Goal: Information Seeking & Learning: Find specific page/section

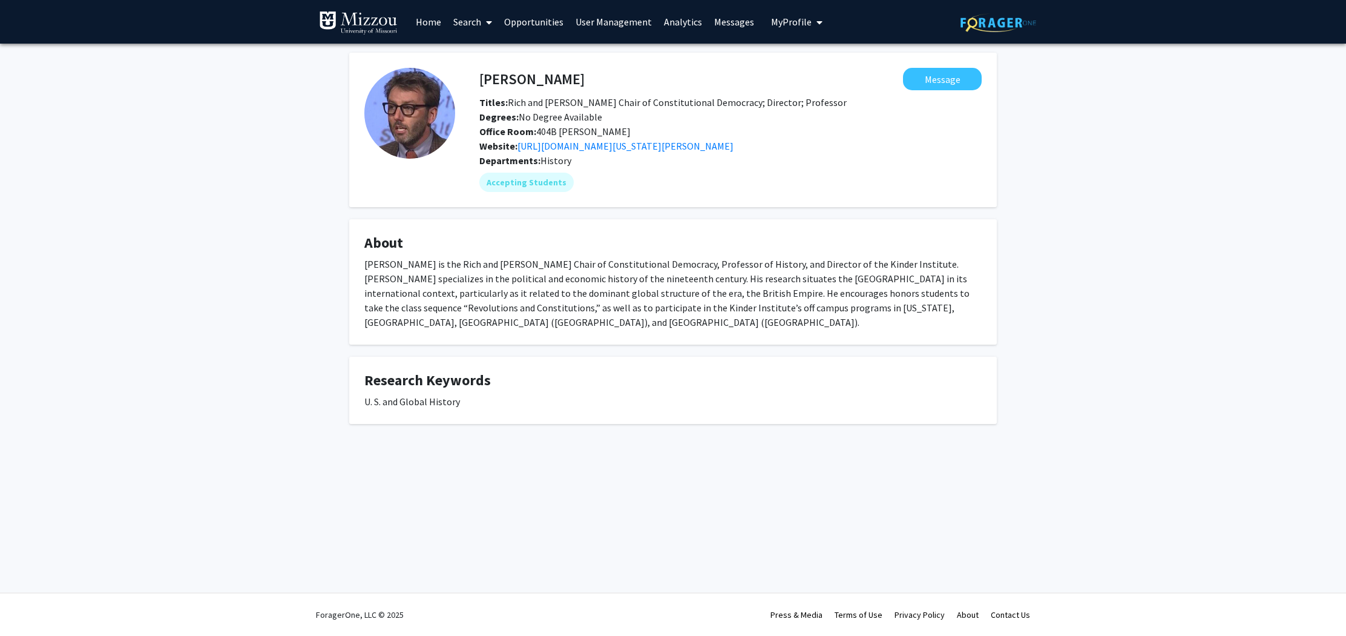
click at [468, 21] on link "Search" at bounding box center [472, 22] width 51 height 42
click at [465, 22] on link "Search" at bounding box center [472, 22] width 51 height 42
click at [474, 20] on link "Search" at bounding box center [472, 22] width 51 height 42
click at [479, 59] on span "Faculty/Staff" at bounding box center [491, 56] width 89 height 24
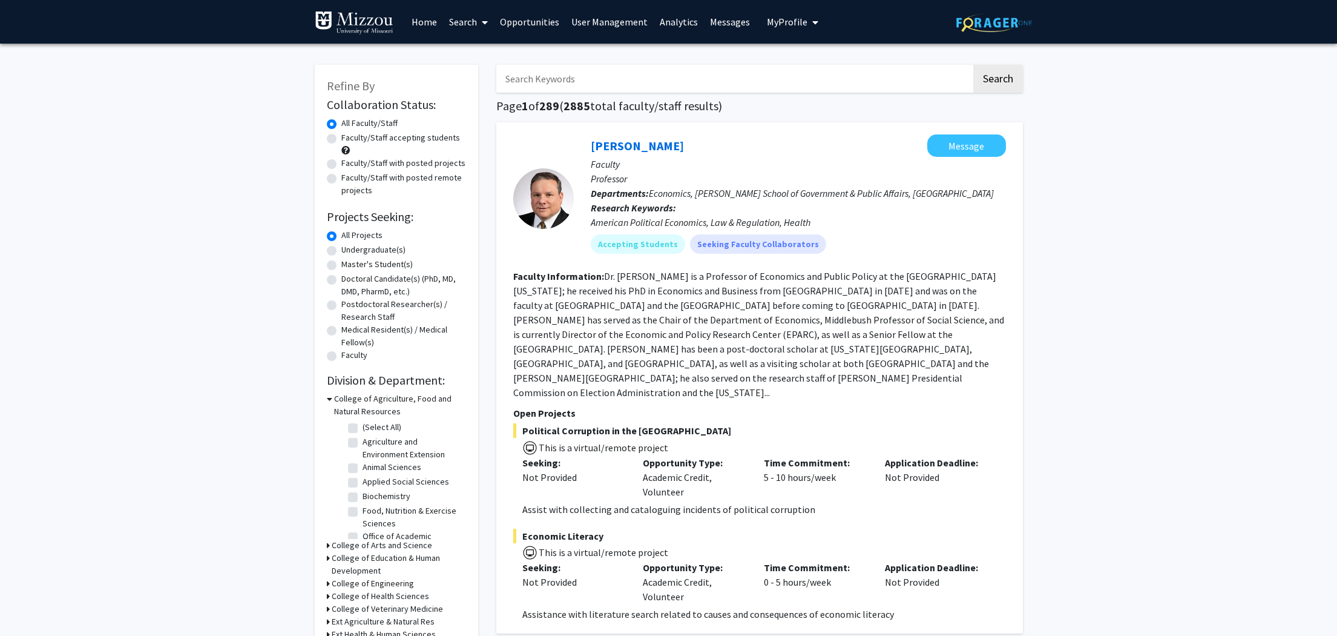
click at [577, 91] on input "Search Keywords" at bounding box center [733, 79] width 475 height 28
click at [773, 65] on button "Search" at bounding box center [998, 79] width 50 height 28
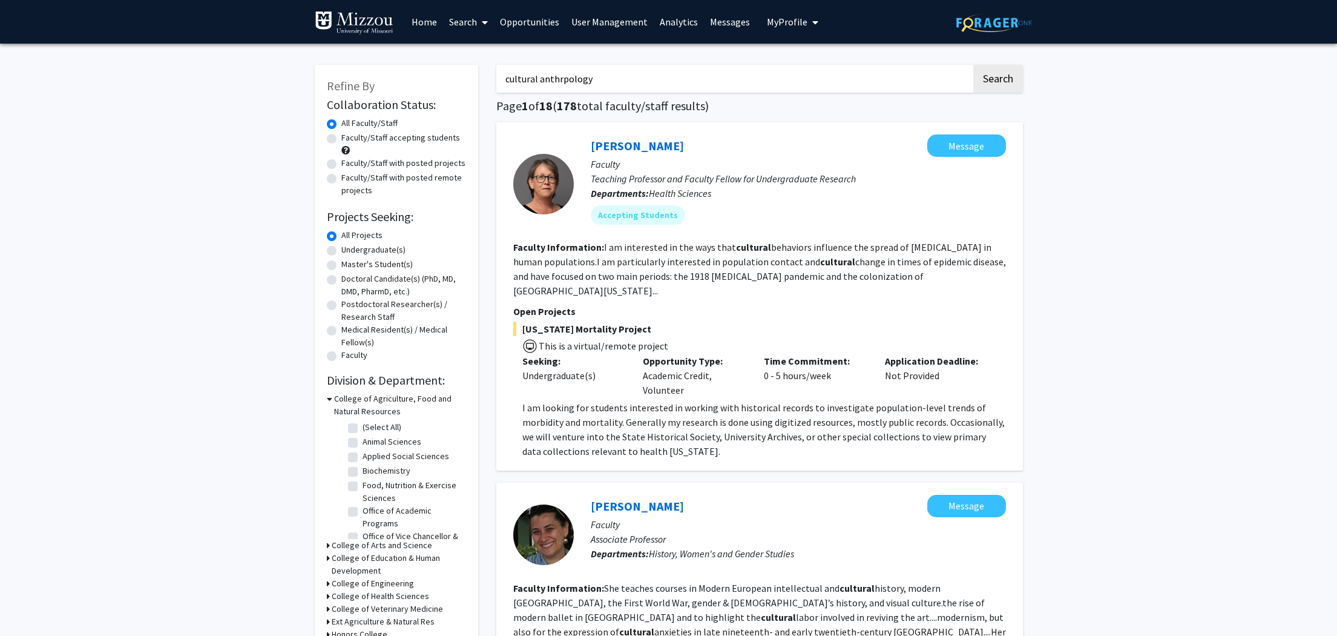
drag, startPoint x: 562, startPoint y: 48, endPoint x: 440, endPoint y: 63, distance: 123.2
drag, startPoint x: 623, startPoint y: 84, endPoint x: 438, endPoint y: 66, distance: 186.7
click at [496, 68] on input "cultural anthrpology" at bounding box center [733, 79] width 475 height 28
type input "marlo"
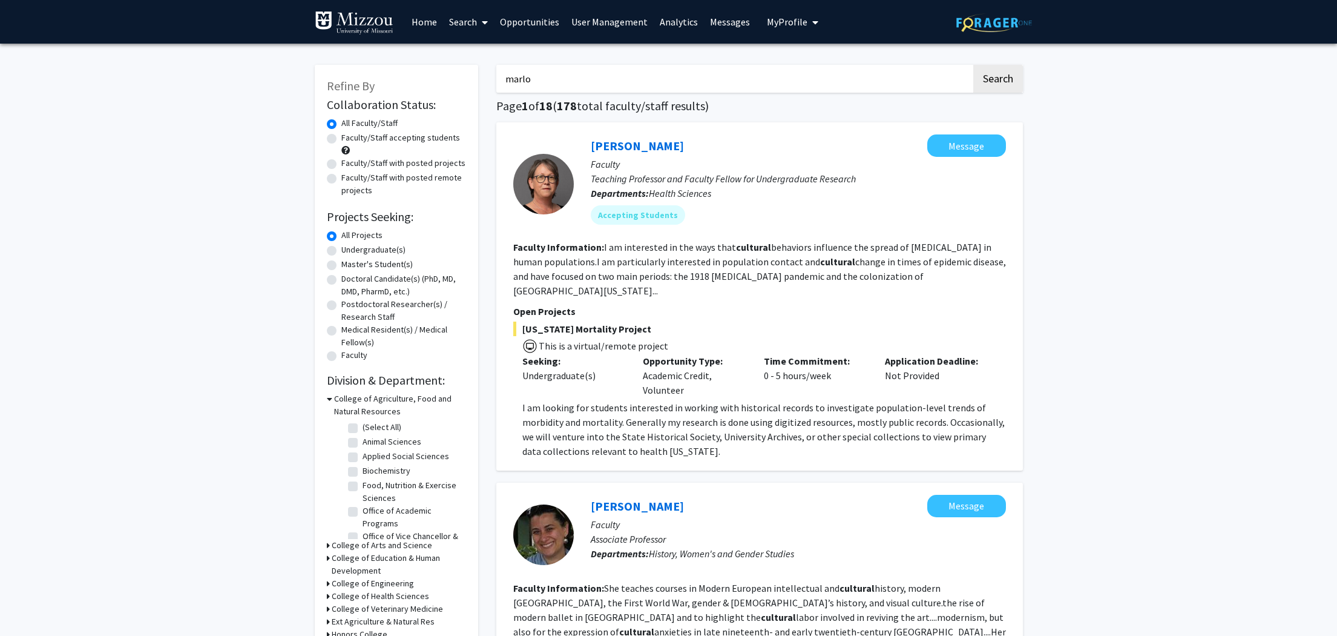
click at [773, 65] on button "Search" at bounding box center [998, 79] width 50 height 28
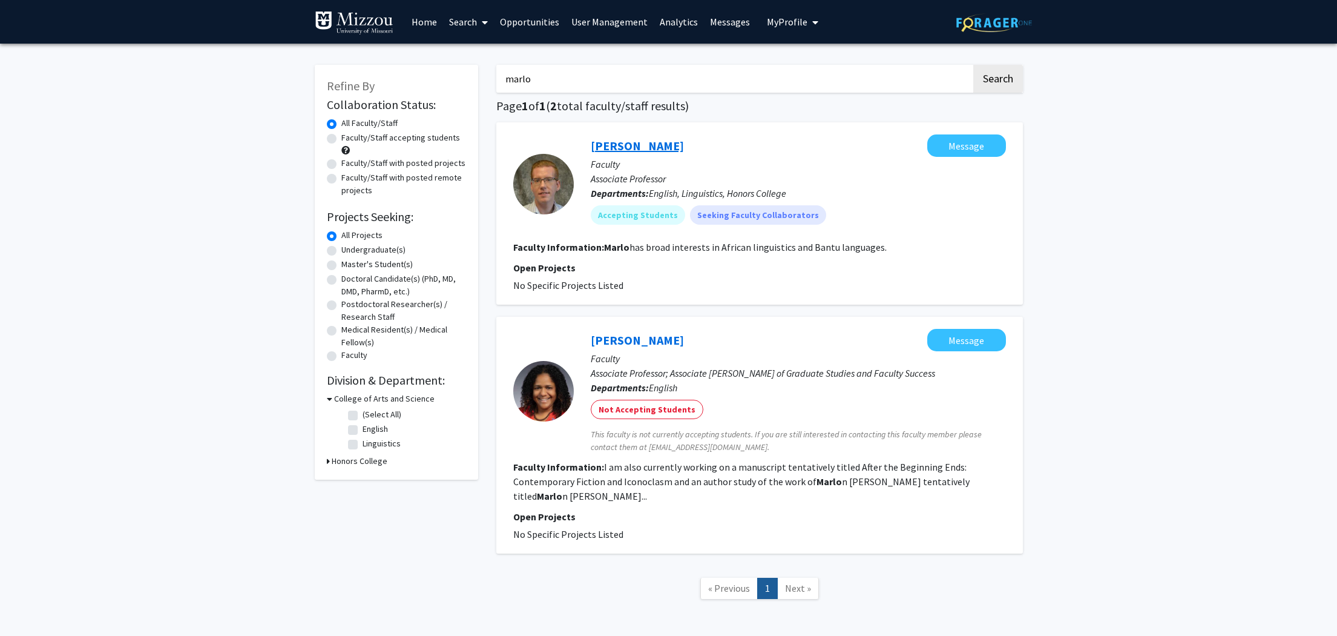
click at [636, 147] on link "[PERSON_NAME]" at bounding box center [637, 145] width 93 height 15
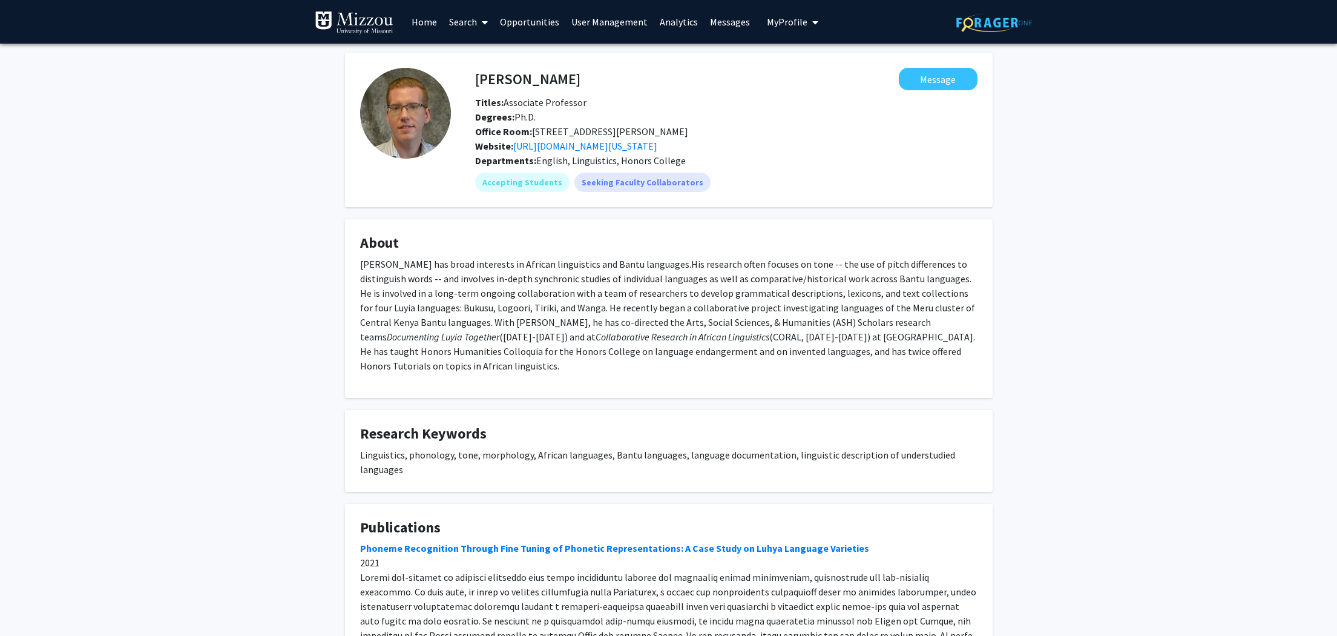
click at [468, 18] on link "Search" at bounding box center [468, 22] width 51 height 42
click at [478, 79] on span "Students" at bounding box center [480, 80] width 74 height 24
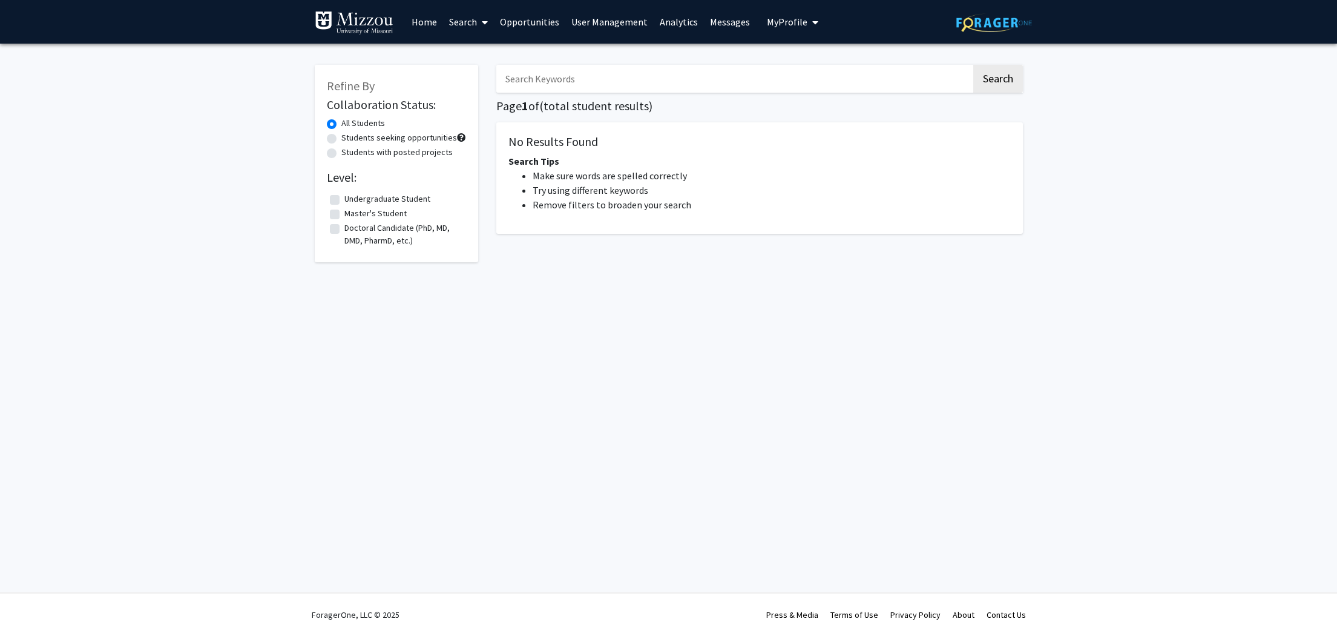
click at [593, 63] on div "Search Page 1 of ( total student results) No Results Found Search Tips Make sur…" at bounding box center [759, 168] width 545 height 230
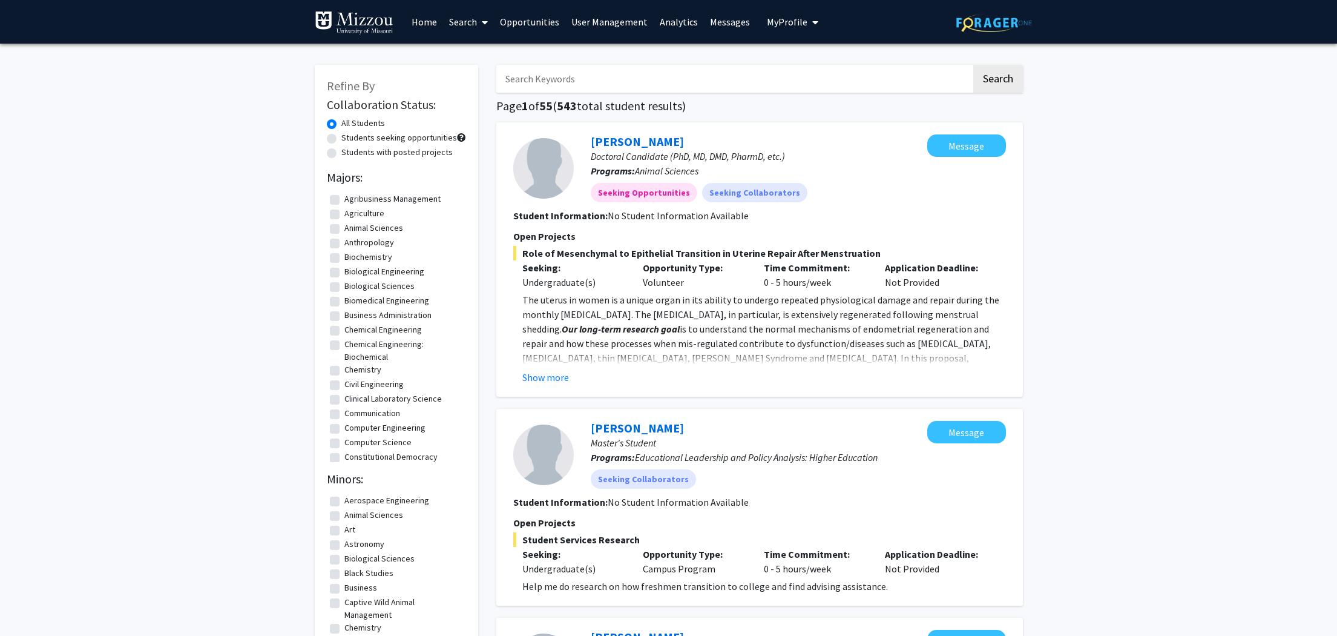
click at [590, 74] on input "Search Keywords" at bounding box center [733, 79] width 475 height 28
type input "l"
type input "german"
click at [773, 65] on button "Search" at bounding box center [998, 79] width 50 height 28
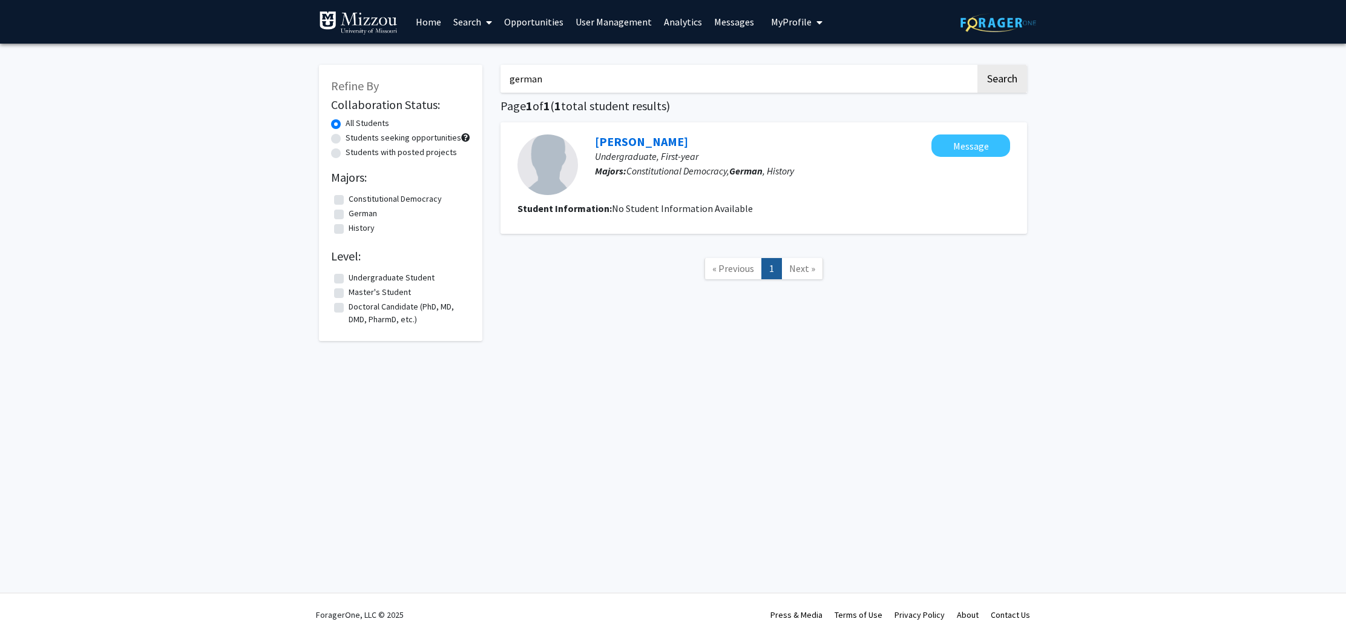
drag, startPoint x: 575, startPoint y: 78, endPoint x: 484, endPoint y: 68, distance: 91.3
click at [501, 68] on input "german" at bounding box center [738, 79] width 475 height 28
click at [478, 8] on link "Search" at bounding box center [472, 22] width 51 height 42
click at [480, 55] on span "Faculty/Staff" at bounding box center [491, 56] width 89 height 24
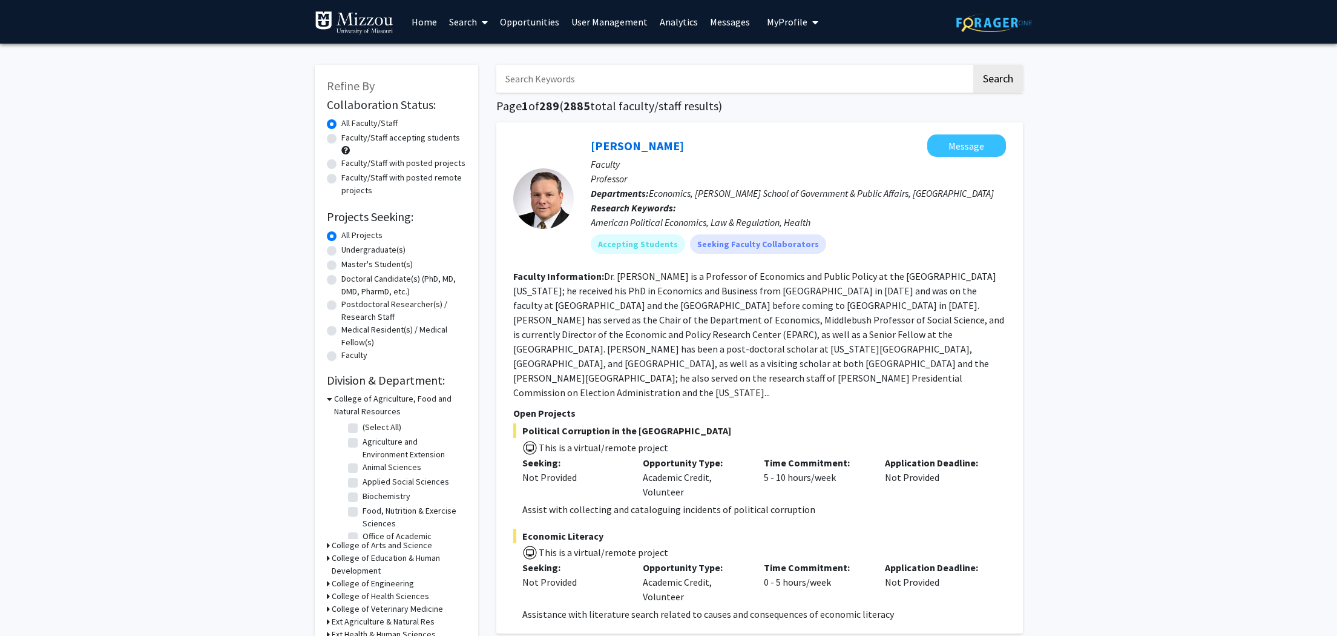
click at [469, 15] on link "Search" at bounding box center [468, 22] width 51 height 42
click at [481, 82] on span "Students" at bounding box center [480, 80] width 74 height 24
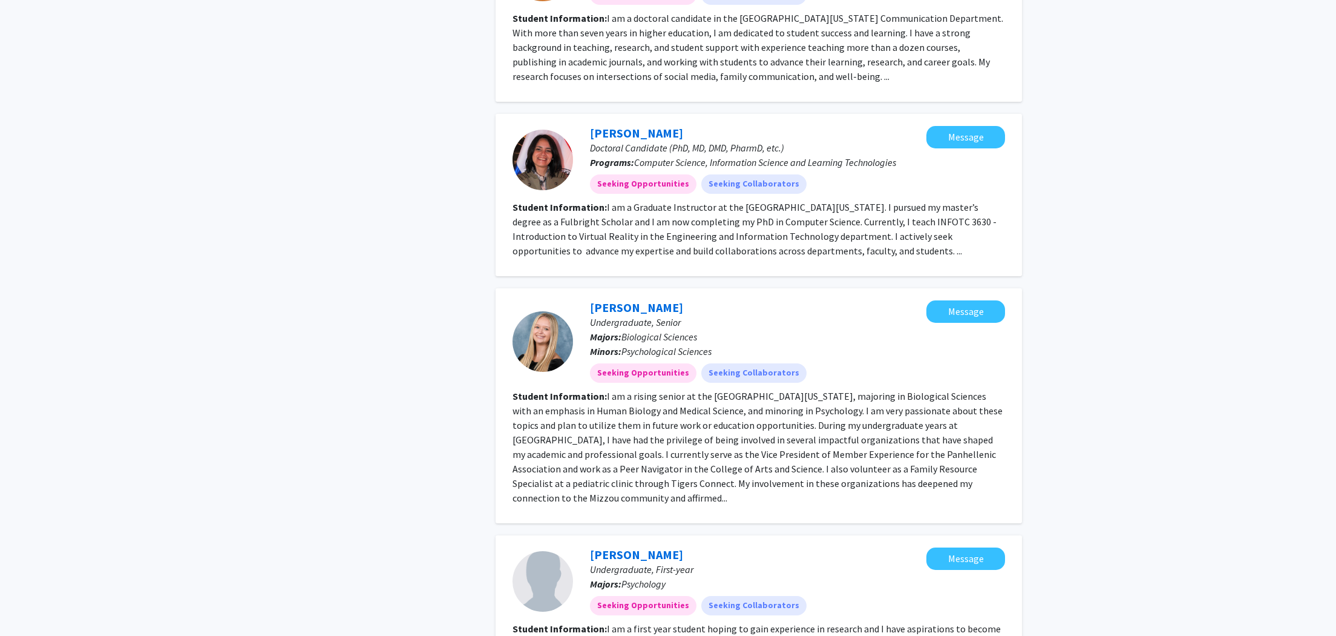
scroll to position [1454, 0]
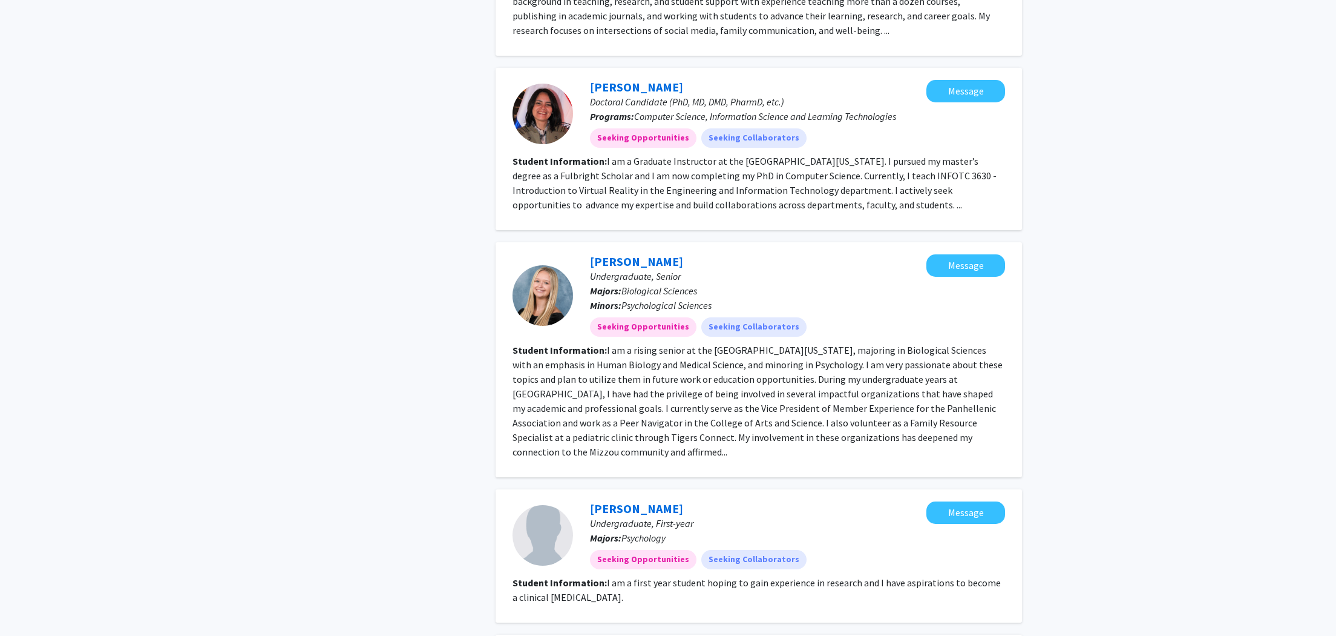
click at [773, 269] on p "Undergraduate, Senior" at bounding box center [758, 276] width 337 height 15
click at [620, 254] on link "[PERSON_NAME]" at bounding box center [636, 261] width 93 height 15
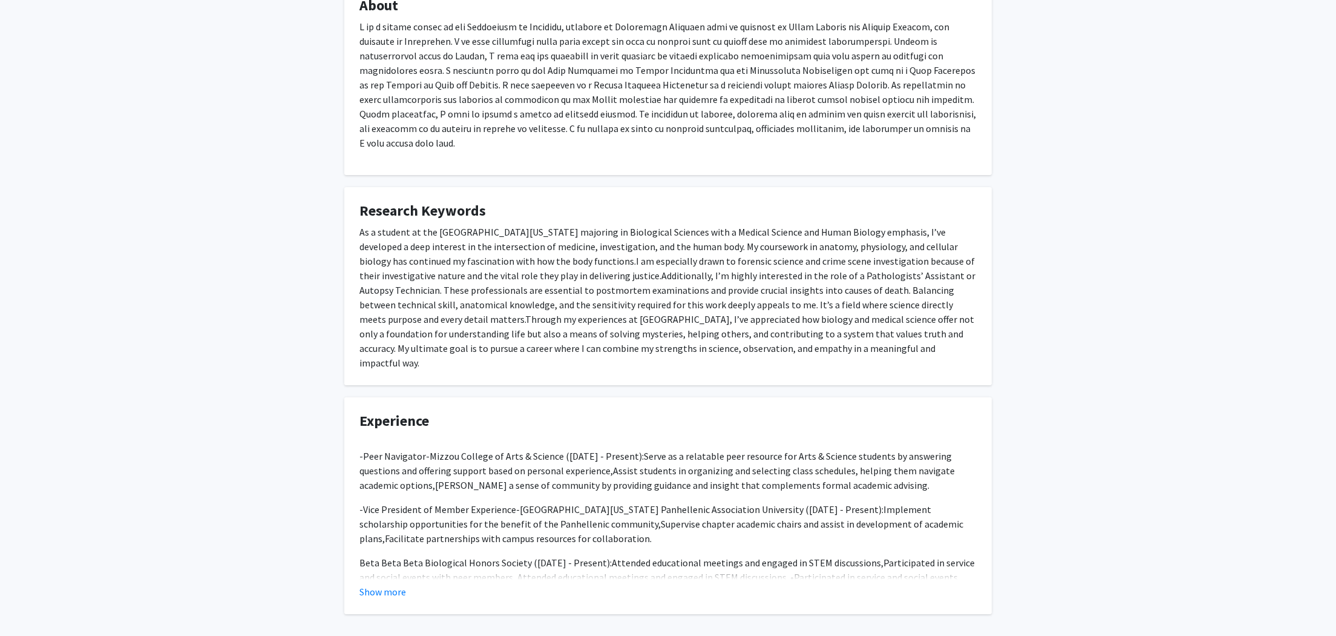
scroll to position [272, 0]
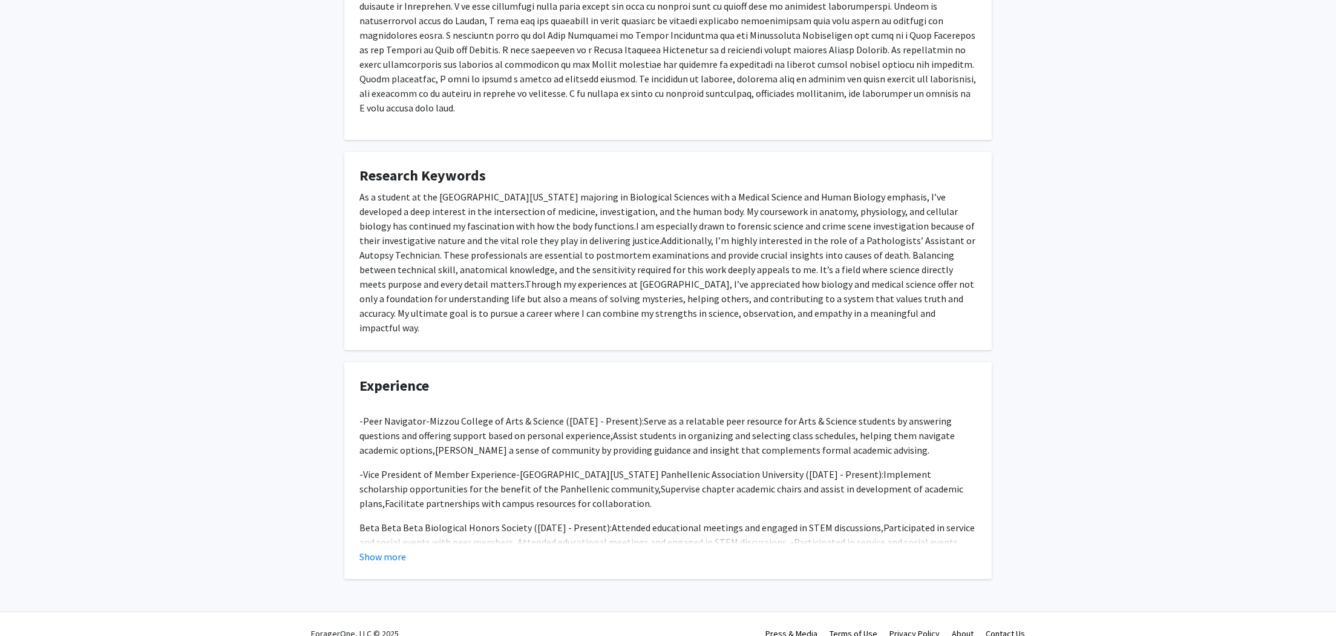
click at [370, 529] on fg-read-more "-Peer Navigator- Mizzou College of Arts & Science ( [DATE] - Present): Serve as…" at bounding box center [668, 481] width 617 height 165
click at [369, 549] on button "Show more" at bounding box center [383, 556] width 47 height 15
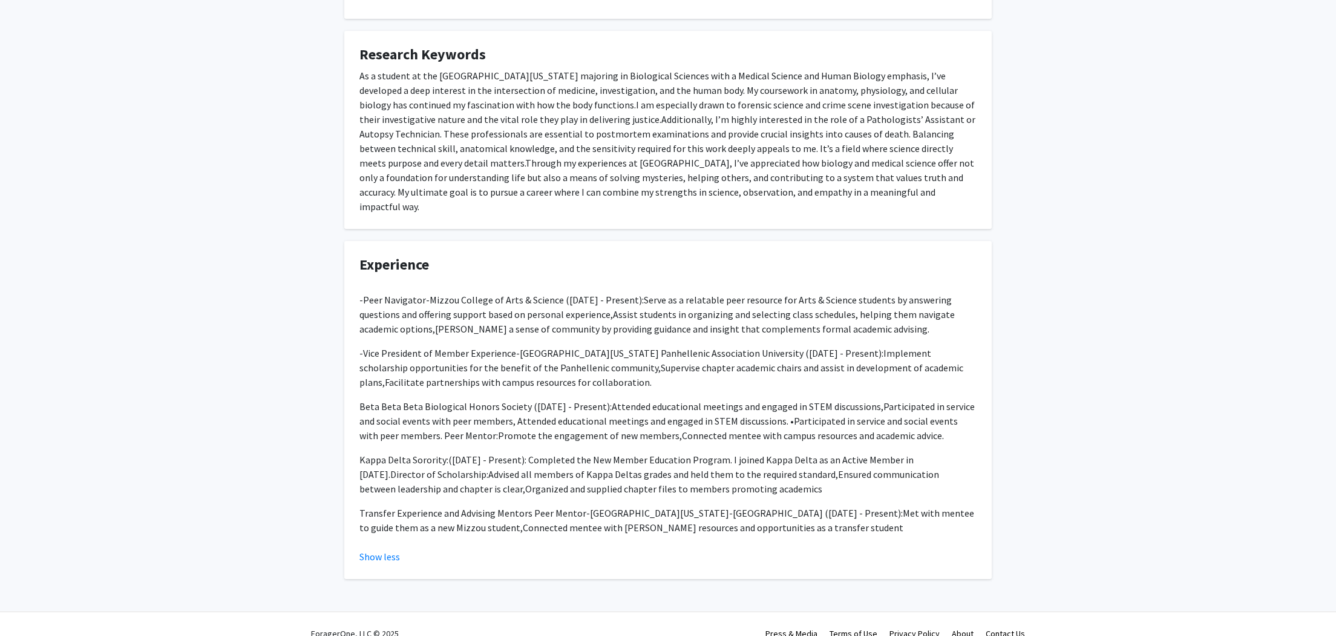
scroll to position [0, 0]
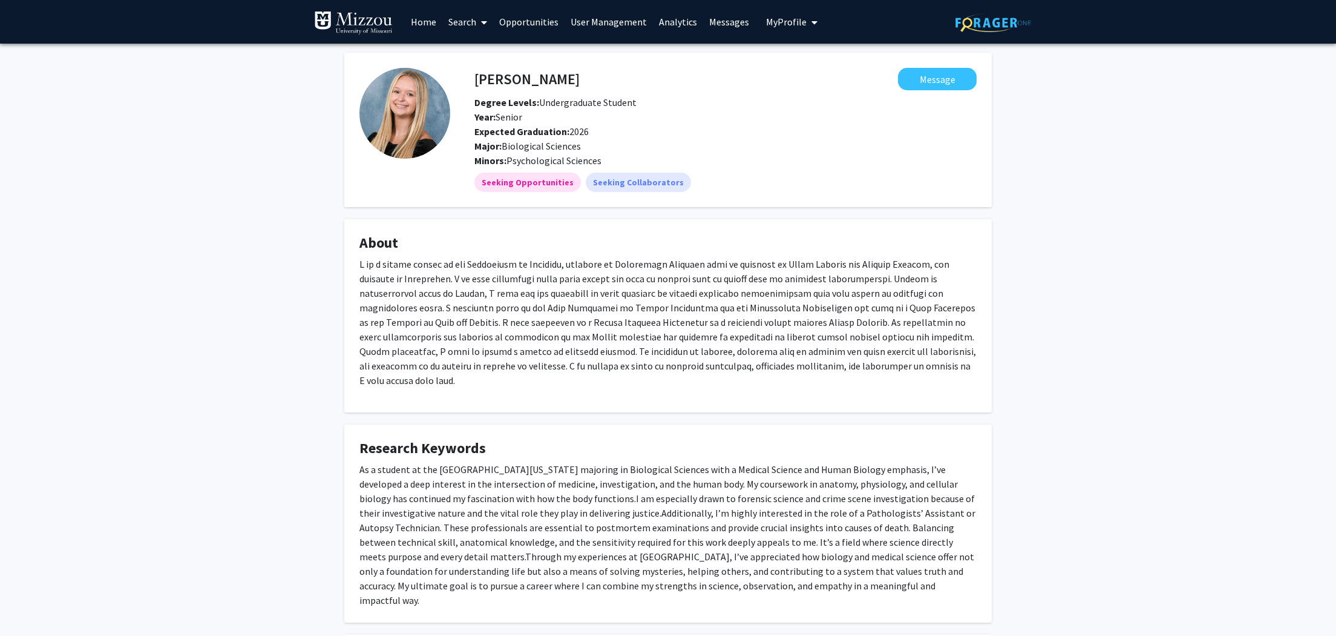
click at [458, 15] on link "Search" at bounding box center [467, 22] width 51 height 42
click at [495, 54] on span "Faculty/Staff" at bounding box center [486, 56] width 89 height 24
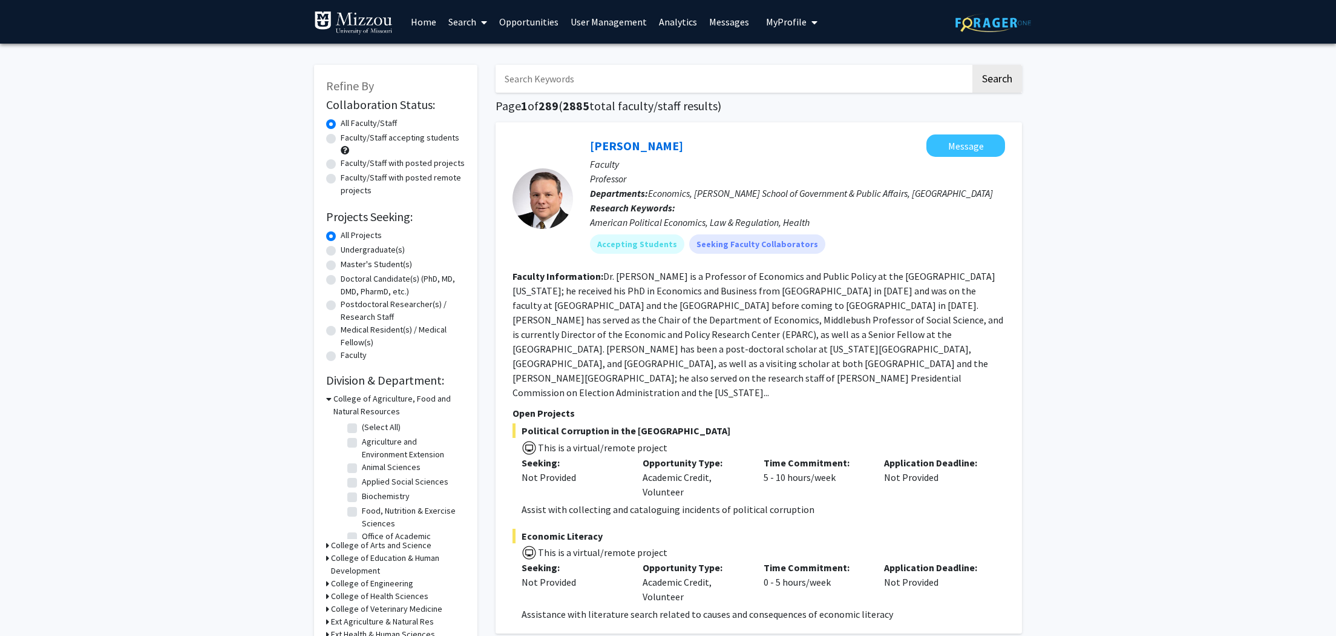
click at [554, 84] on input "Search Keywords" at bounding box center [733, 79] width 475 height 28
type input "german"
click at [773, 65] on button "Search" at bounding box center [998, 79] width 50 height 28
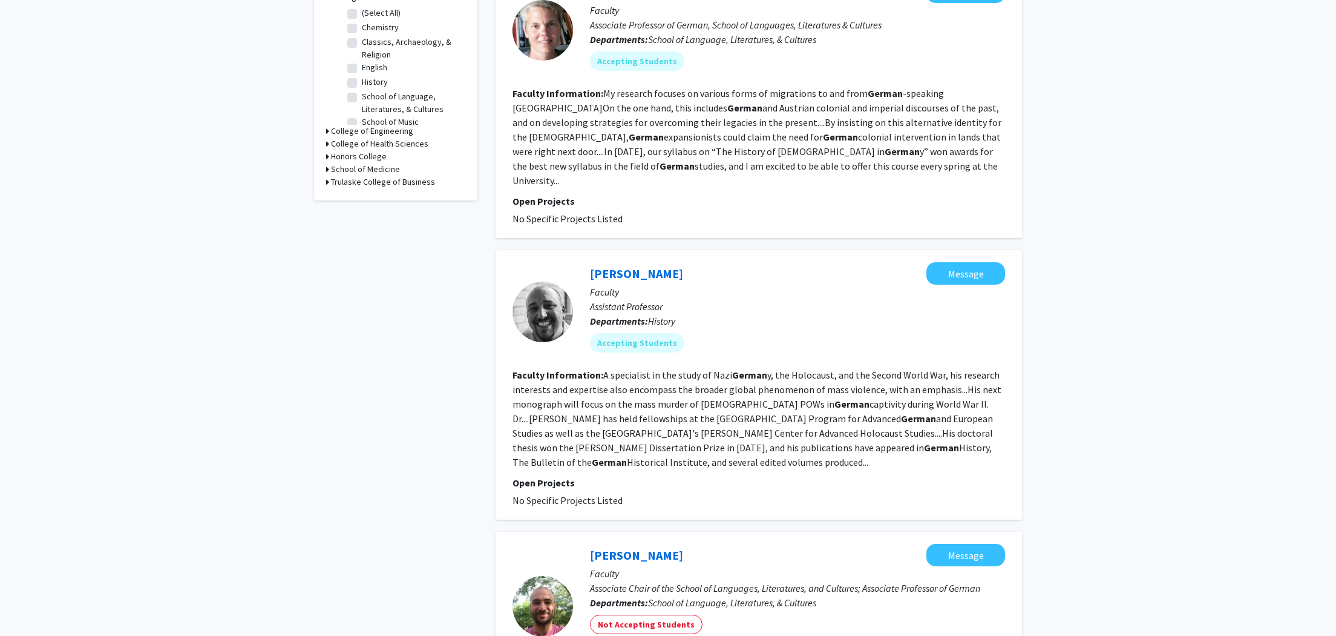
scroll to position [269, 0]
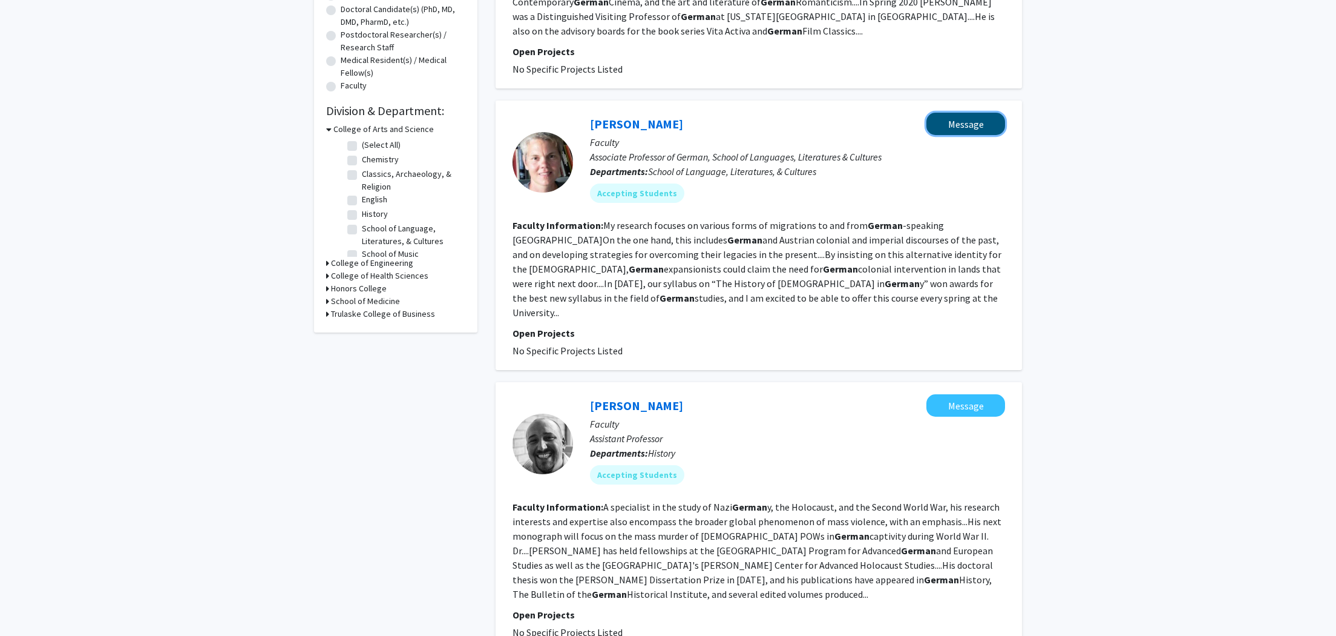
click at [773, 125] on button "Message" at bounding box center [966, 124] width 79 height 22
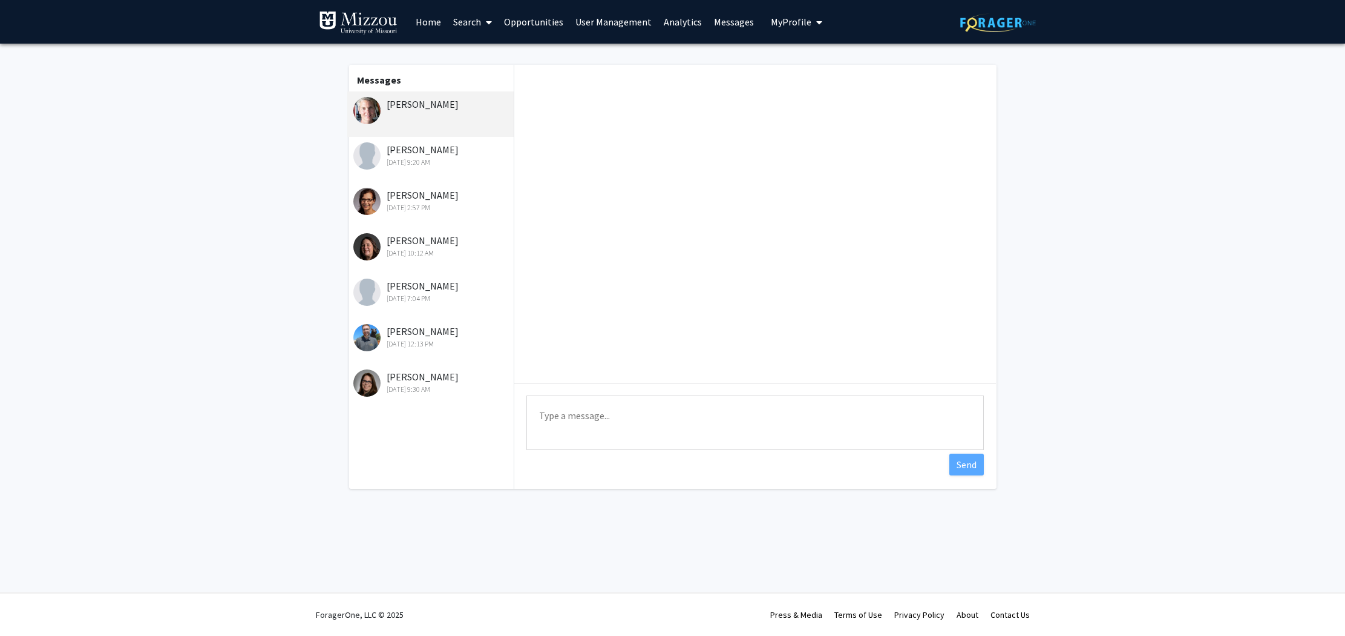
click at [467, 21] on link "Search" at bounding box center [472, 22] width 51 height 42
click at [473, 61] on span "Faculty/Staff" at bounding box center [491, 56] width 89 height 24
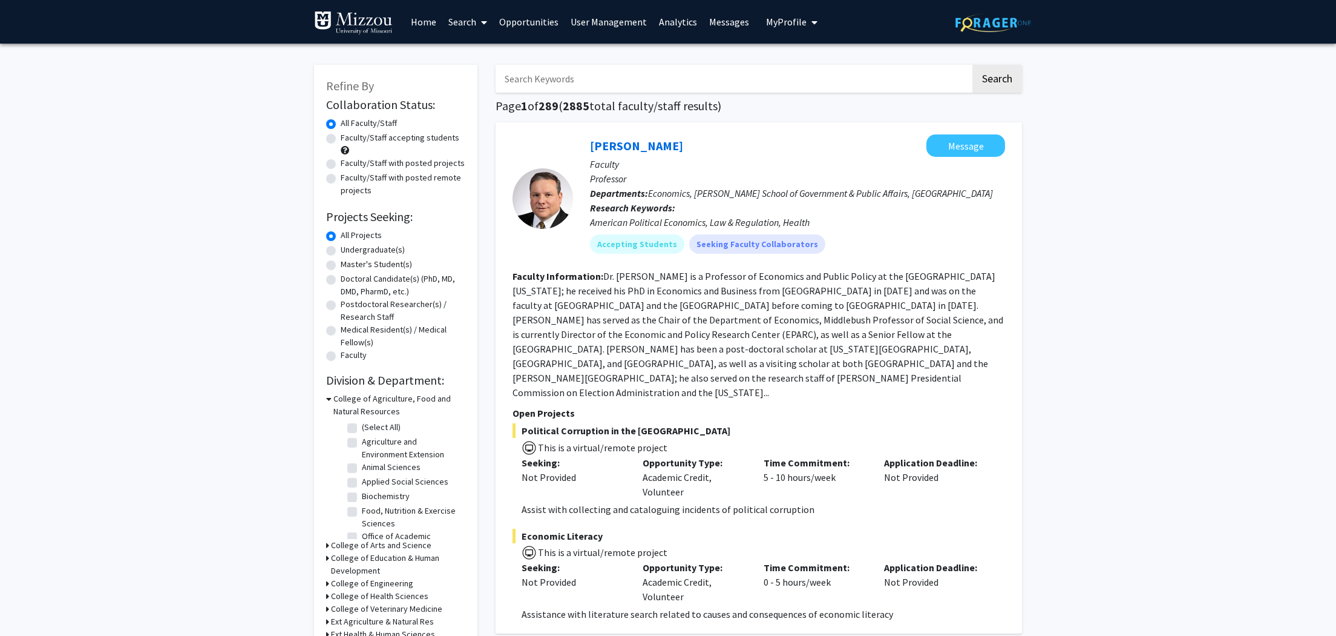
click at [540, 80] on input "Search Keywords" at bounding box center [733, 79] width 475 height 28
type input "children"
click at [773, 65] on button "Search" at bounding box center [998, 79] width 50 height 28
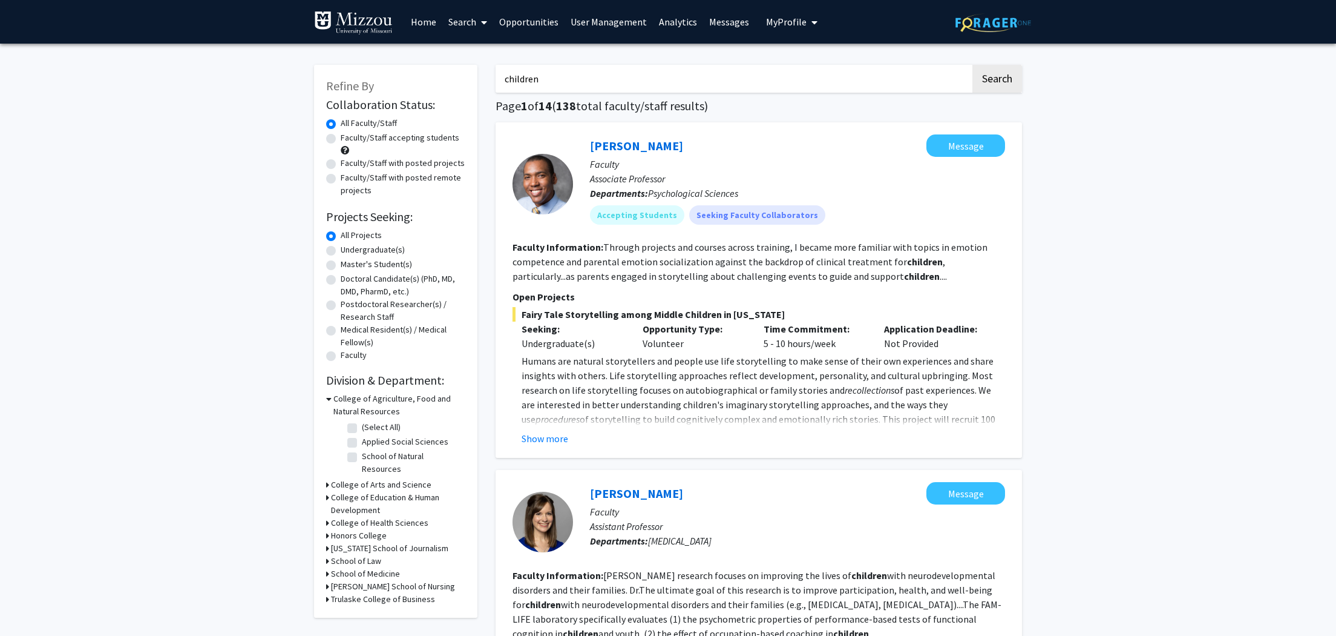
click at [536, 21] on link "Opportunities" at bounding box center [528, 22] width 71 height 42
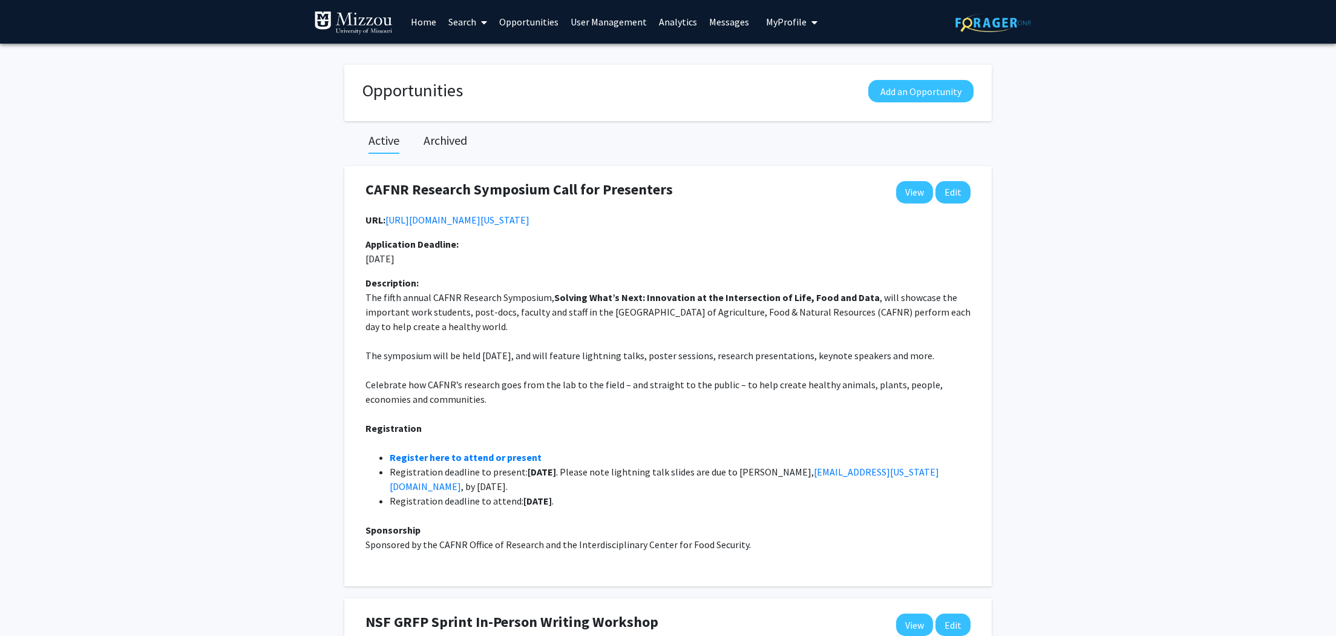
click at [421, 26] on link "Home" at bounding box center [424, 22] width 38 height 42
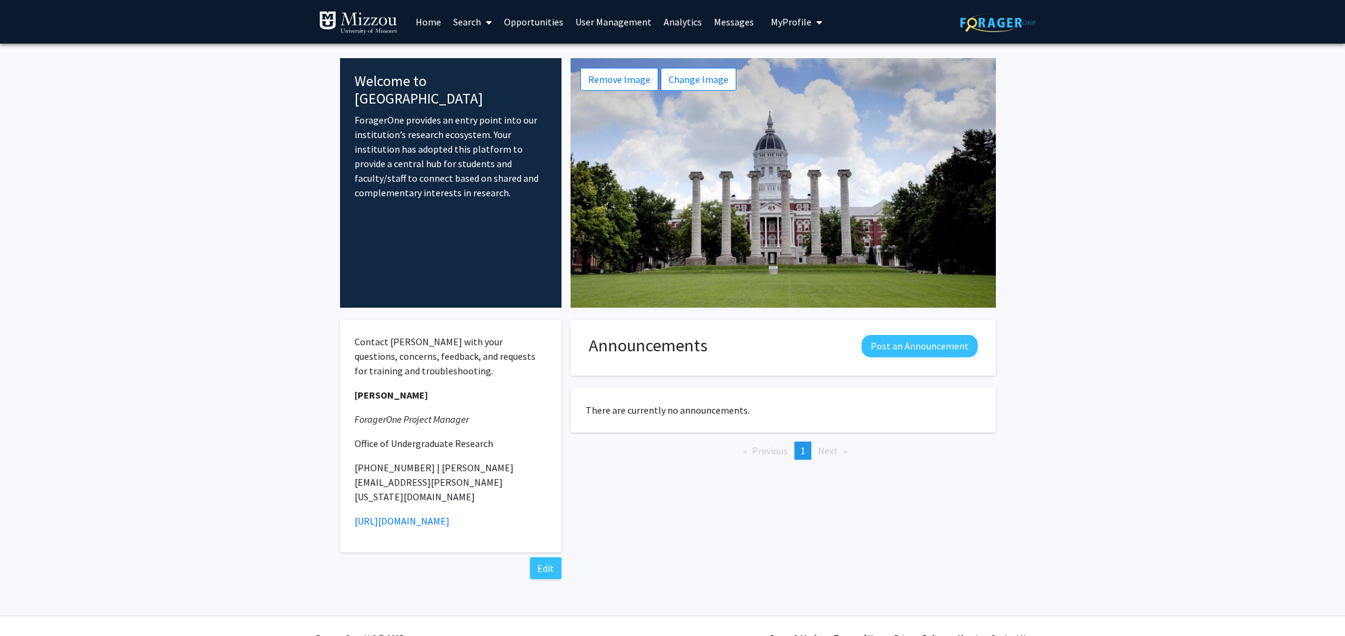
click at [471, 17] on link "Search" at bounding box center [472, 22] width 51 height 42
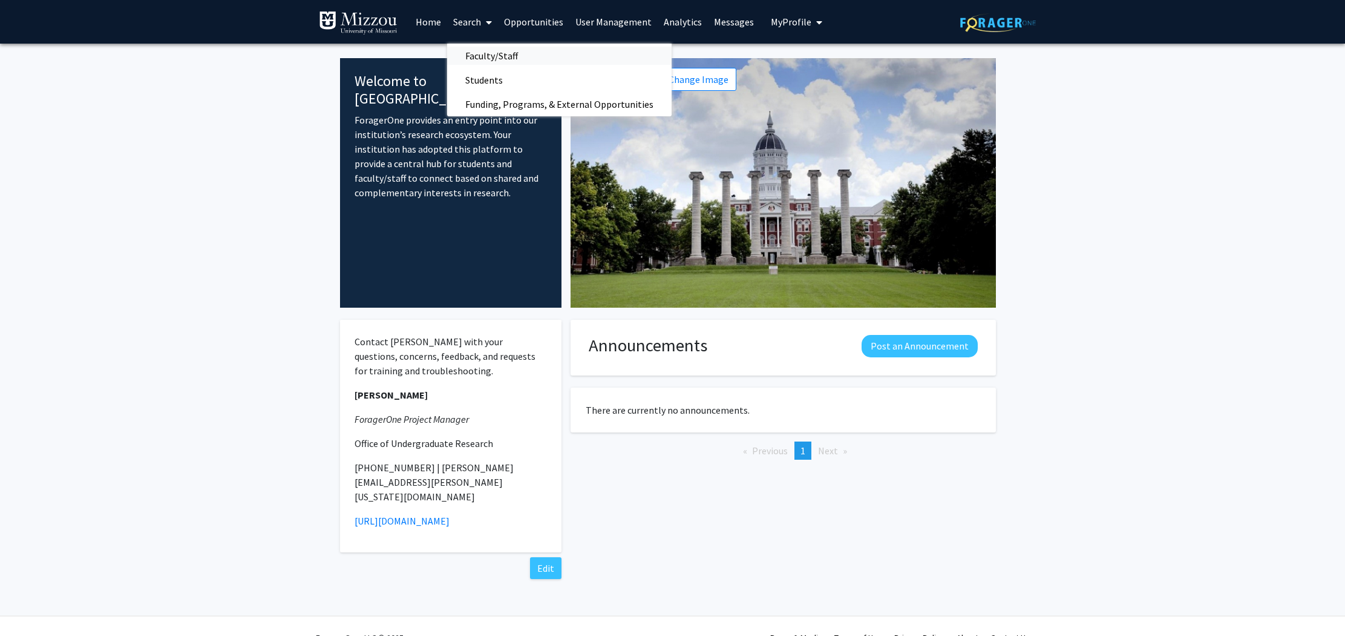
click at [476, 59] on span "Faculty/Staff" at bounding box center [491, 56] width 89 height 24
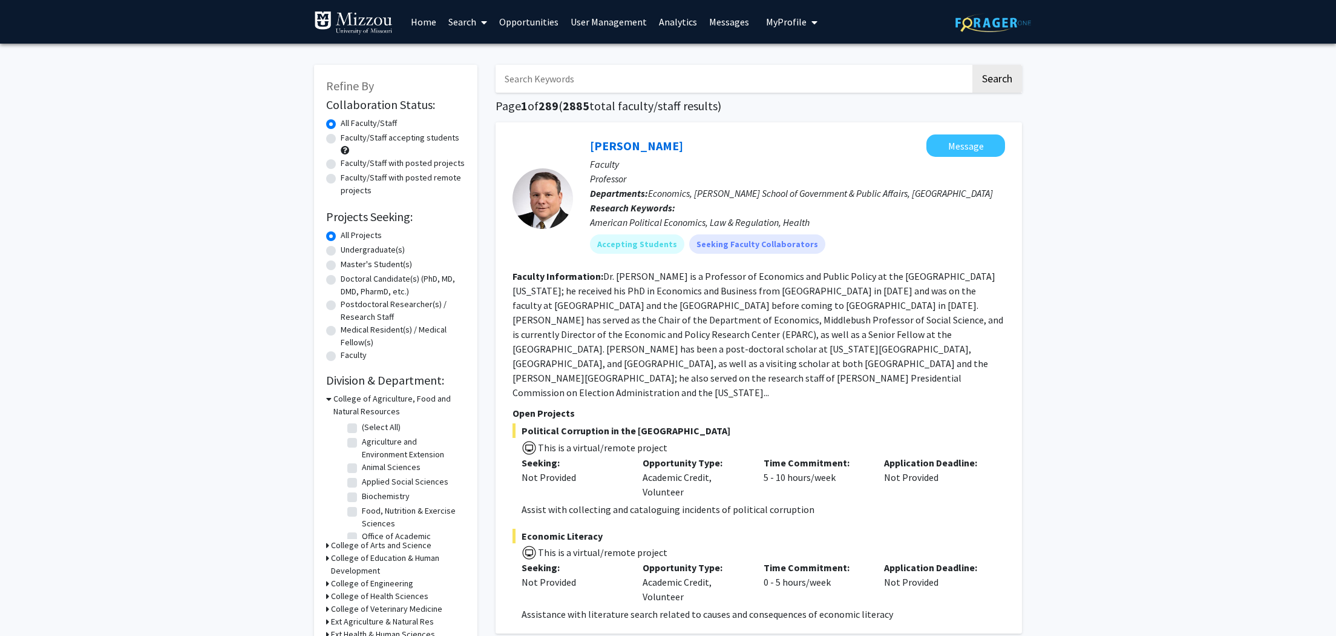
click at [471, 20] on link "Search" at bounding box center [467, 22] width 51 height 42
click at [476, 77] on span "Students" at bounding box center [479, 80] width 74 height 24
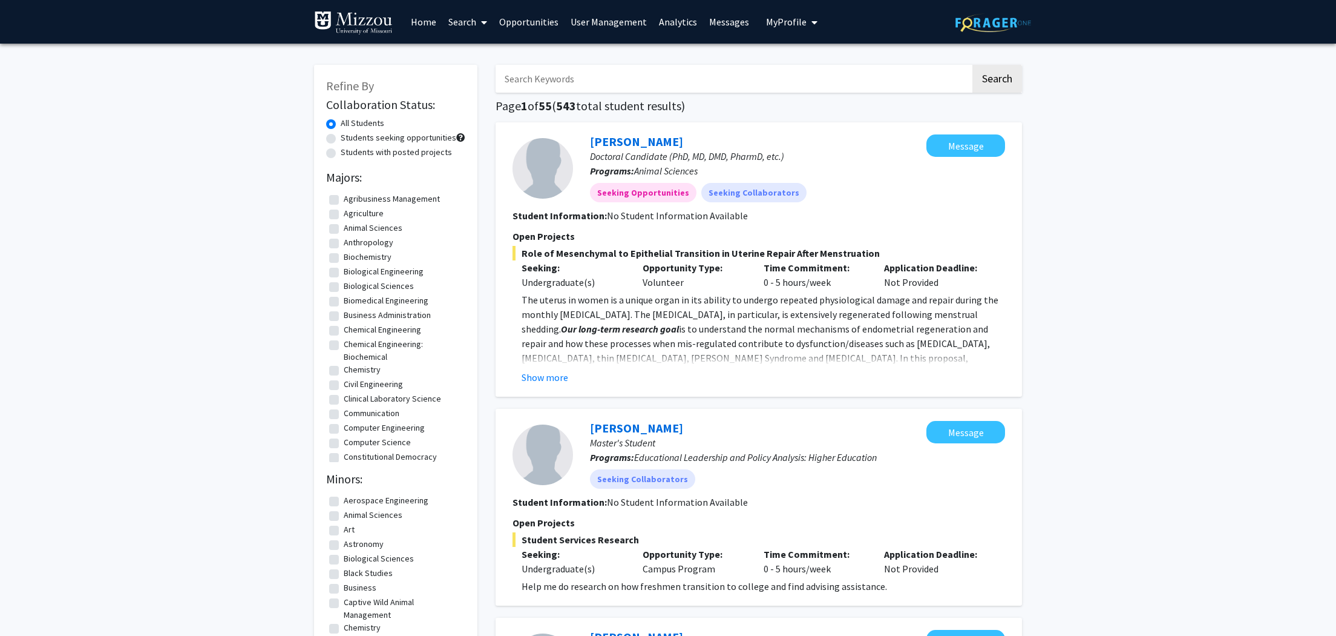
click at [626, 76] on input "Search Keywords" at bounding box center [733, 79] width 475 height 28
type input "biochem"
click at [773, 65] on button "Search" at bounding box center [998, 79] width 50 height 28
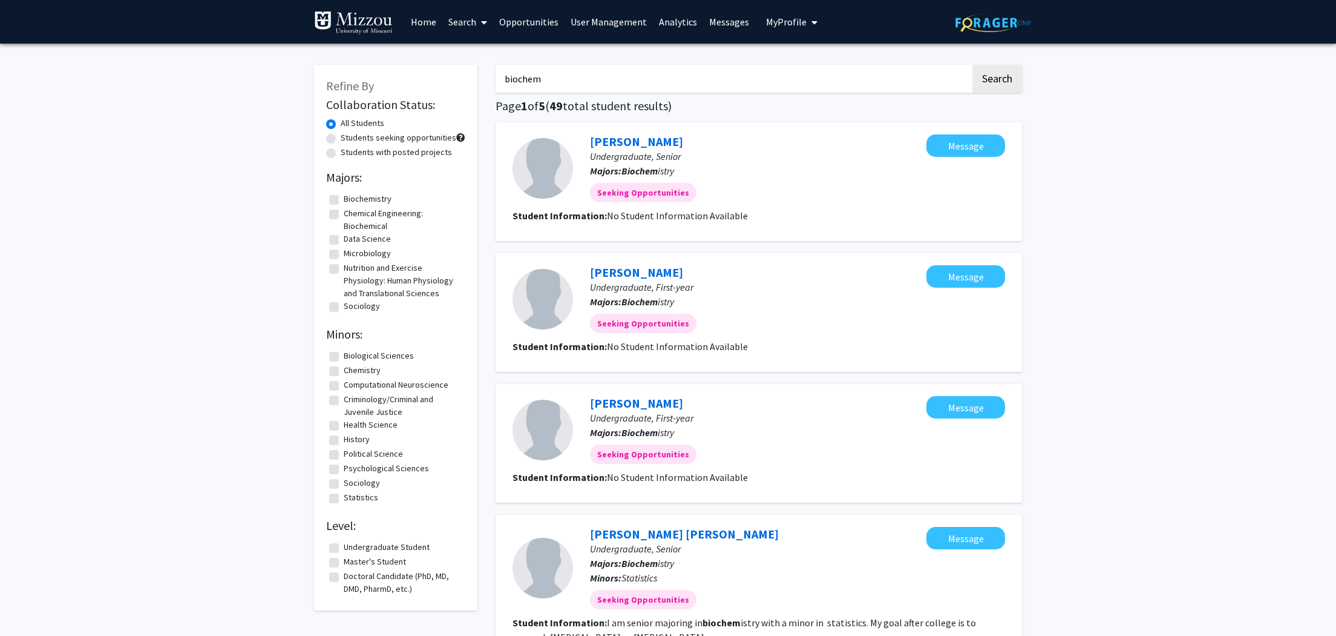
click at [420, 21] on link "Home" at bounding box center [424, 22] width 38 height 42
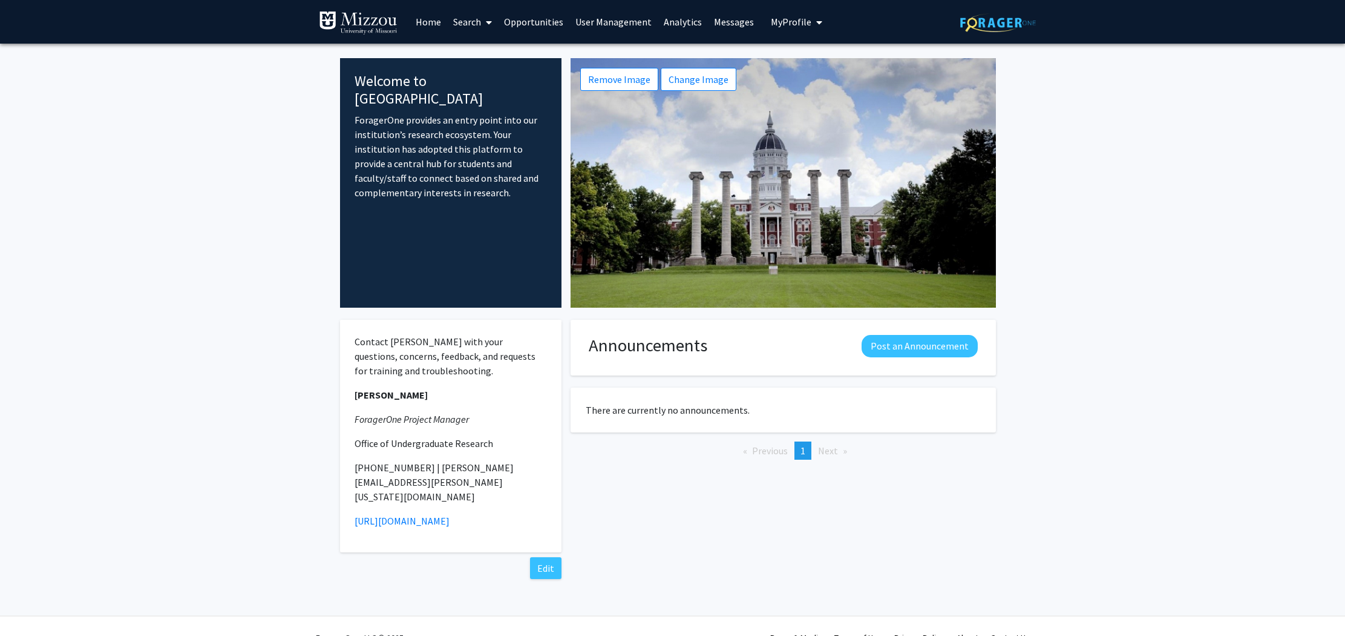
click at [467, 22] on link "Search" at bounding box center [472, 22] width 51 height 42
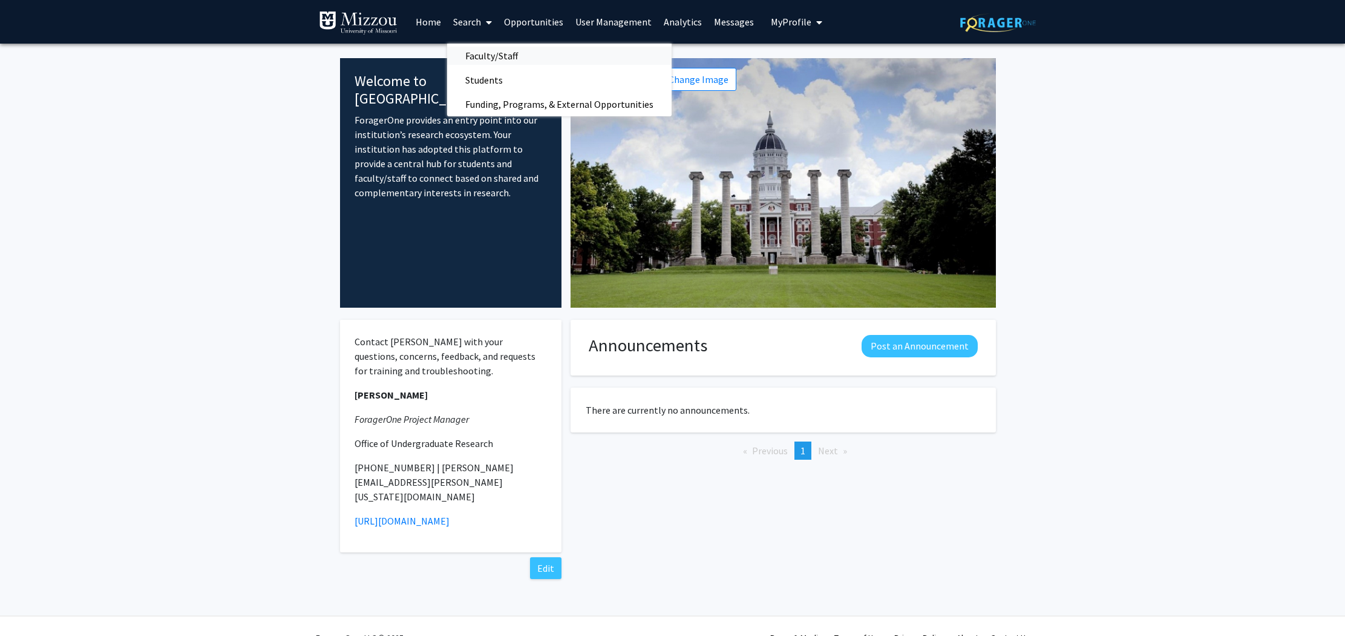
click at [473, 54] on span "Faculty/Staff" at bounding box center [491, 56] width 89 height 24
